Goal: Transaction & Acquisition: Obtain resource

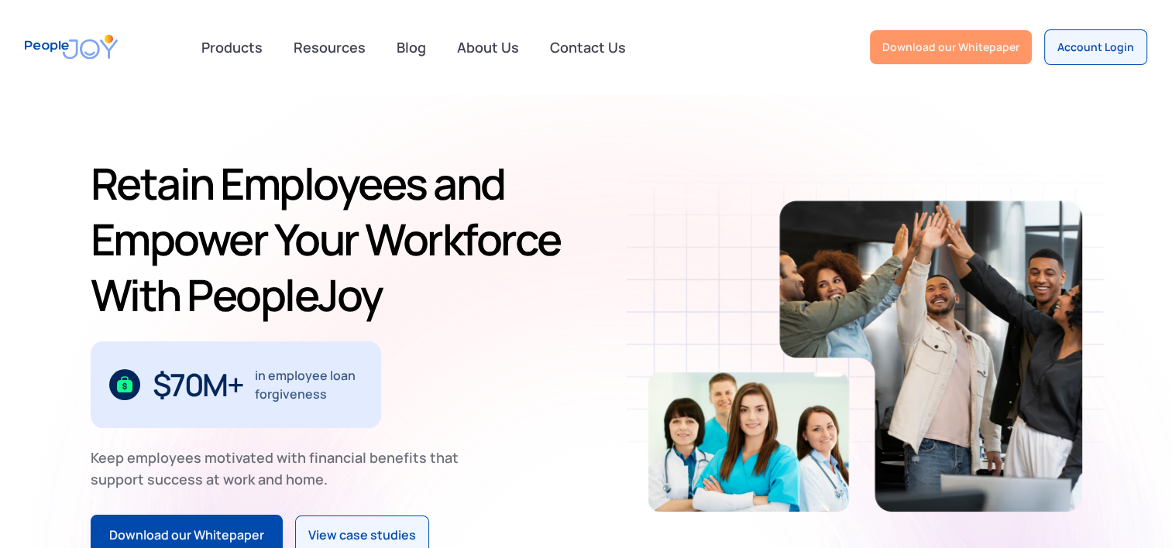
click at [930, 51] on div "Download our Whitepaper" at bounding box center [950, 46] width 137 height 15
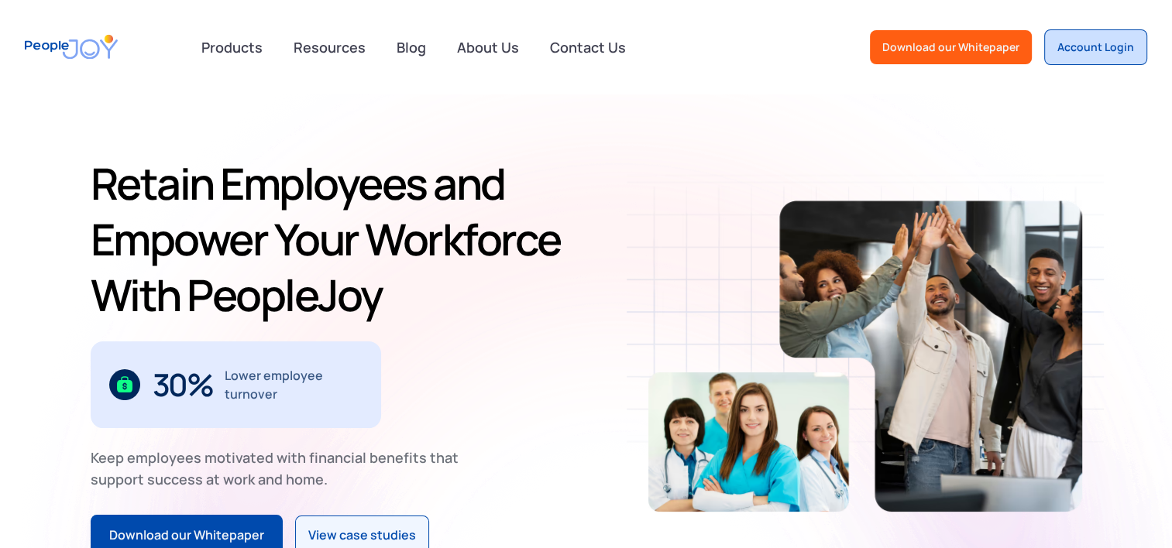
click at [1094, 46] on div "Account Login" at bounding box center [1095, 46] width 77 height 15
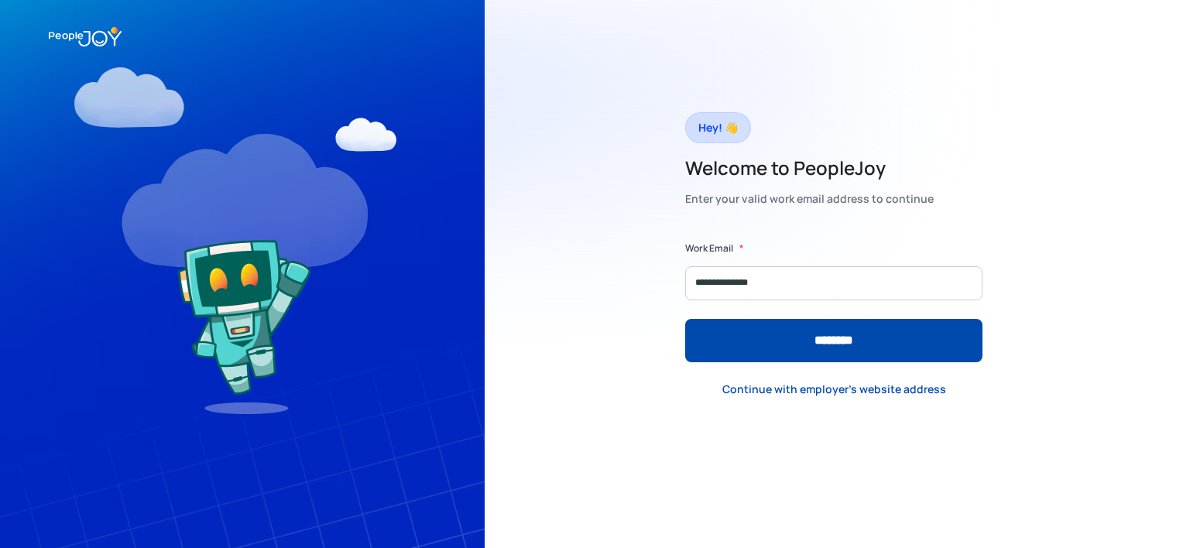
type input "**********"
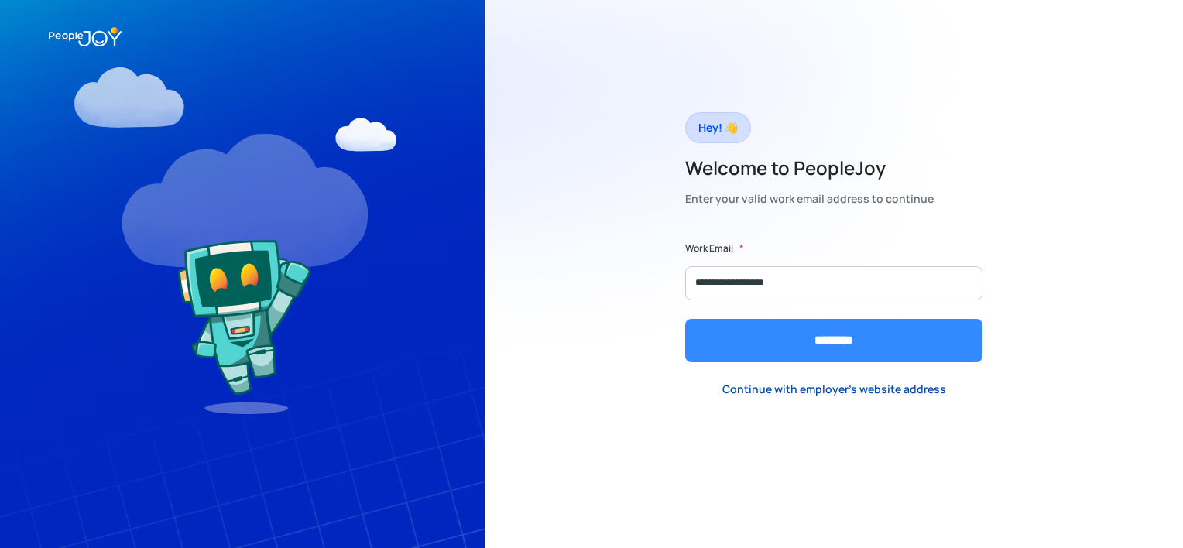
click at [808, 349] on input "********" at bounding box center [833, 340] width 297 height 43
